Goal: Check status: Check status

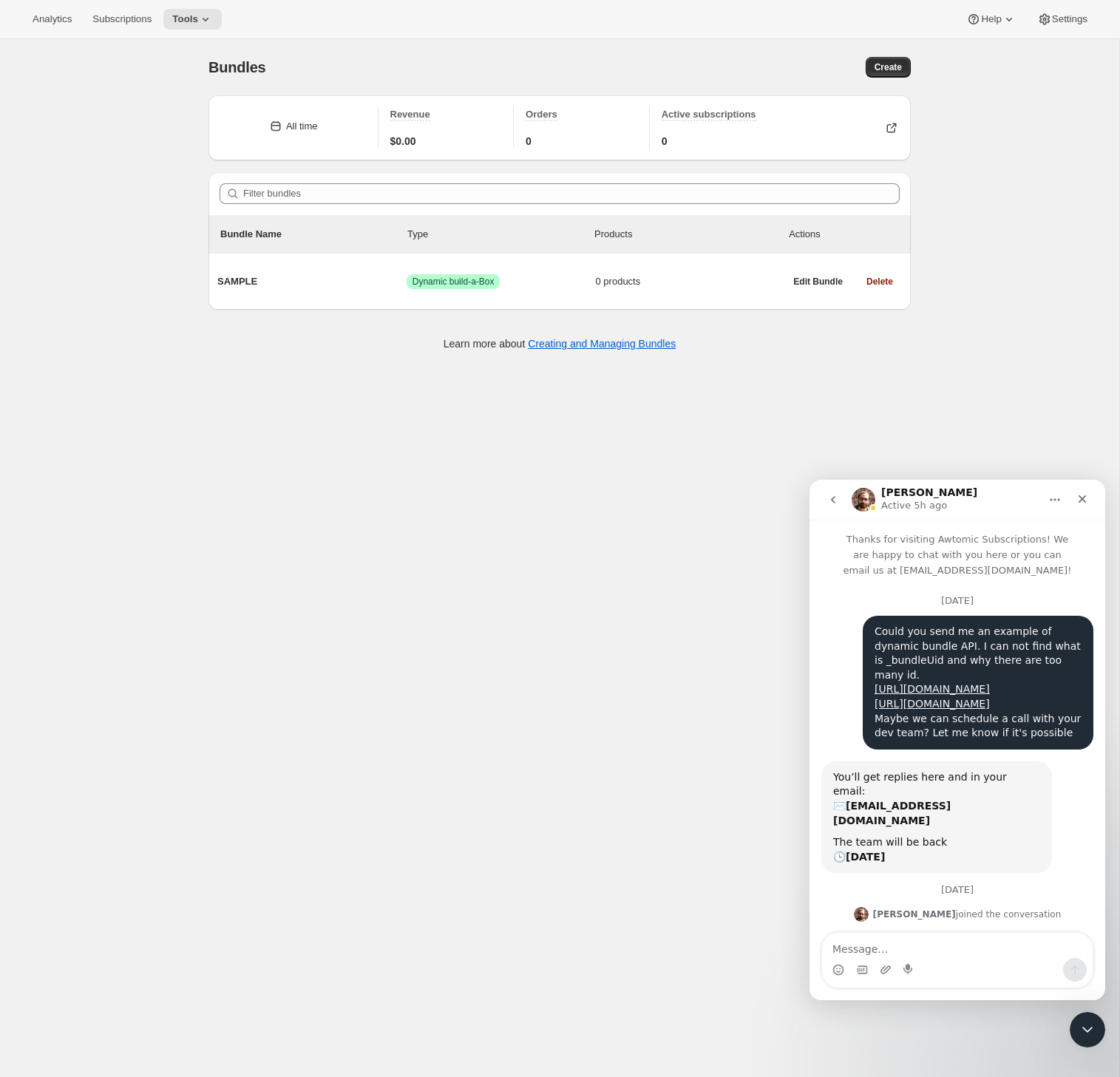
scroll to position [501, 0]
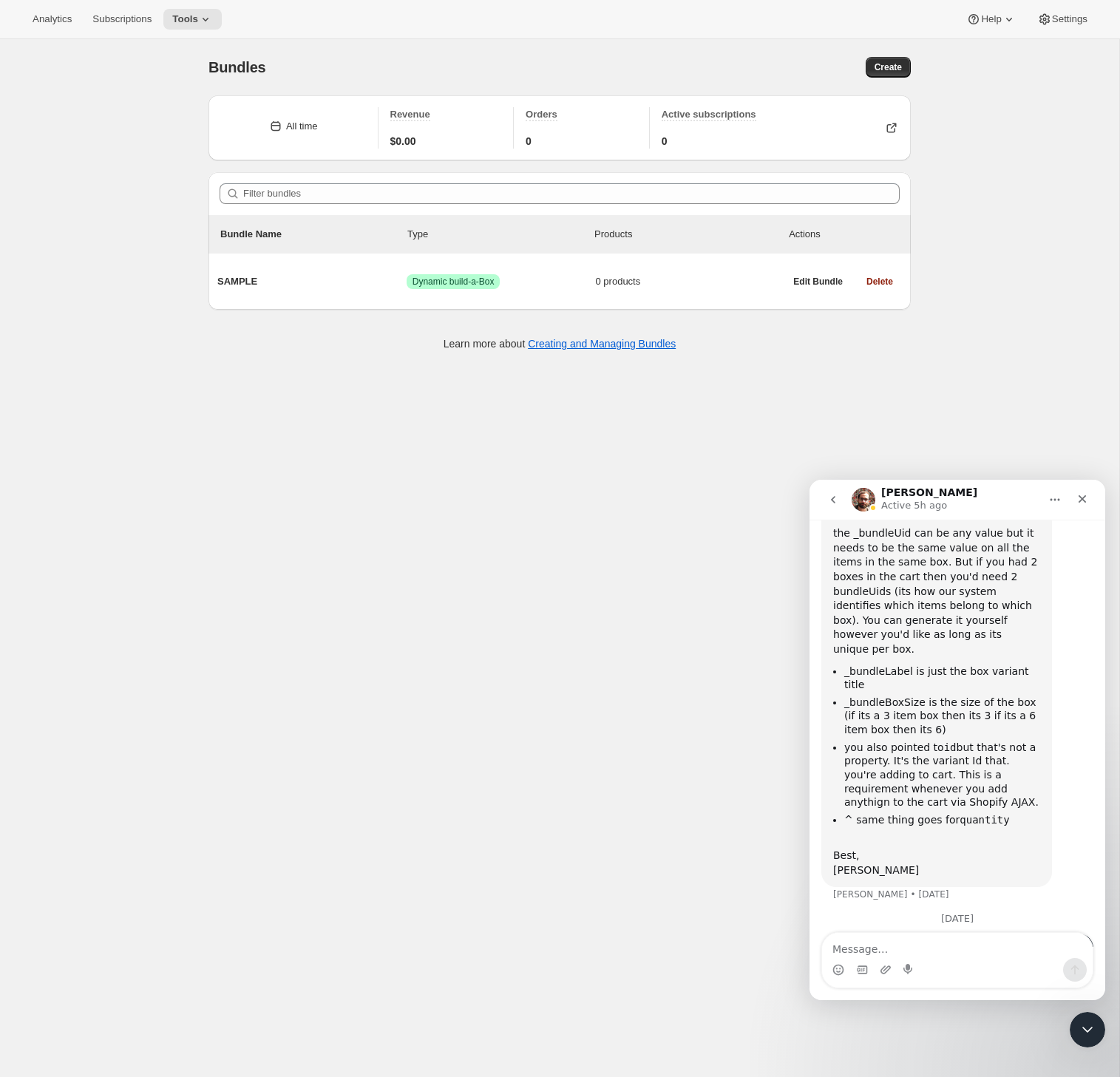
click at [59, 111] on div "Bundles. This page is ready Bundles Create All time Revenue $0.00 Orders 0 Acti…" at bounding box center [560, 578] width 1119 height 1077
click at [112, 22] on span "Subscriptions" at bounding box center [121, 20] width 59 height 12
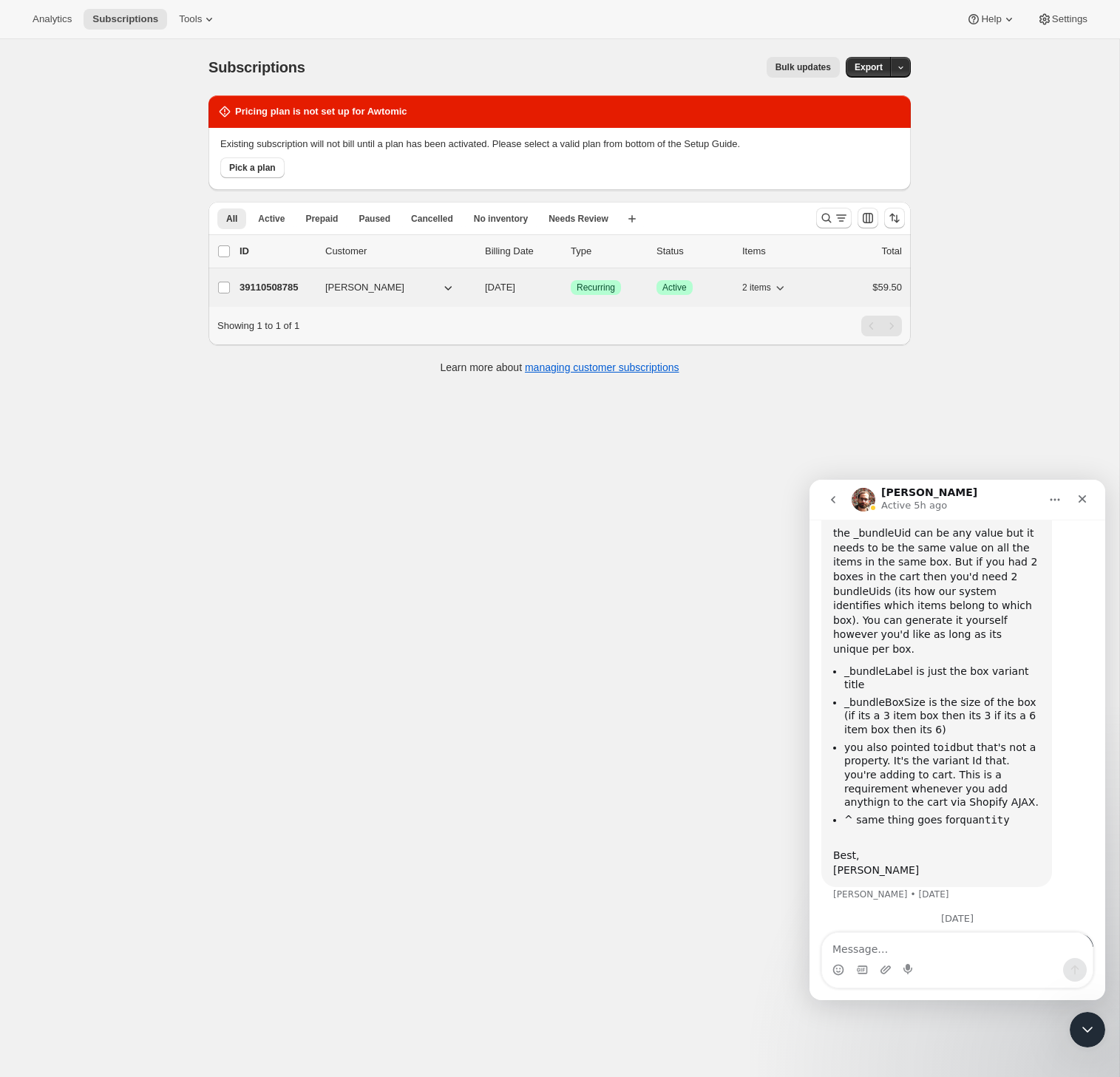
click at [329, 285] on span "[PERSON_NAME]" at bounding box center [365, 287] width 79 height 14
click at [294, 285] on p "39110508785" at bounding box center [276, 287] width 74 height 14
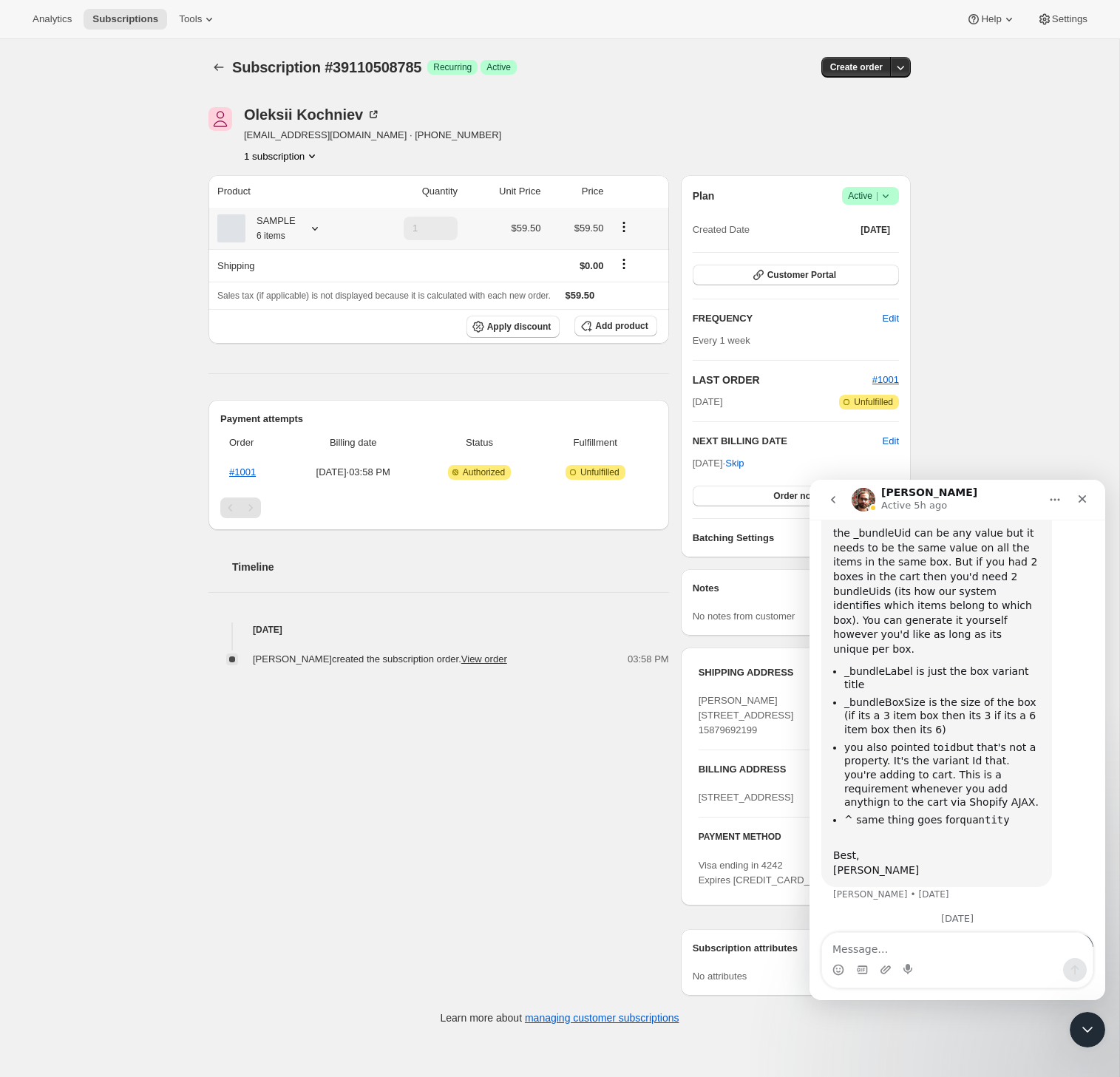
click at [316, 231] on icon at bounding box center [314, 227] width 14 height 14
